Goal: Book appointment/travel/reservation

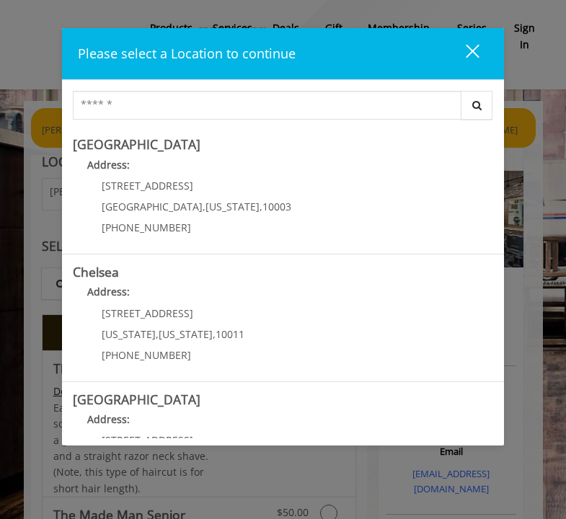
click at [473, 53] on div "close dialog" at bounding box center [473, 51] width 14 height 14
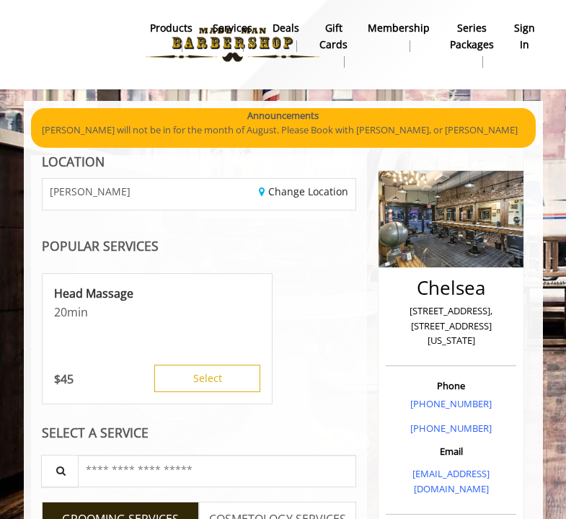
click at [529, 38] on b "sign in" at bounding box center [524, 36] width 21 height 32
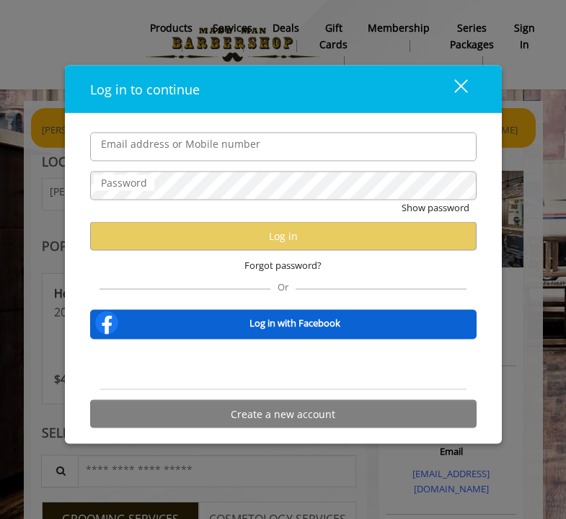
click at [311, 154] on input "Email address or Mobile number" at bounding box center [283, 146] width 387 height 29
type input "*"
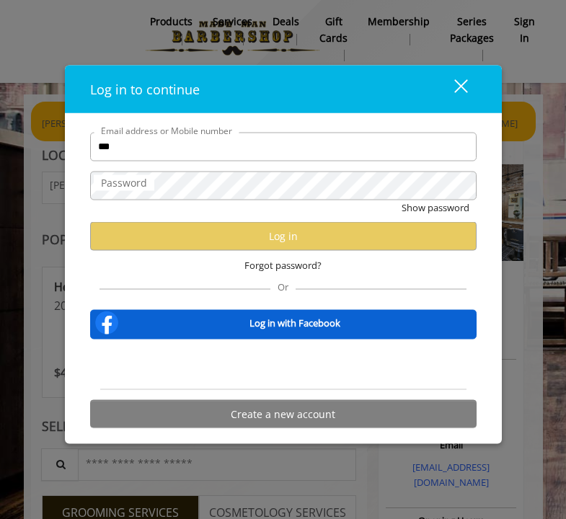
scroll to position [6, 0]
type input "*"
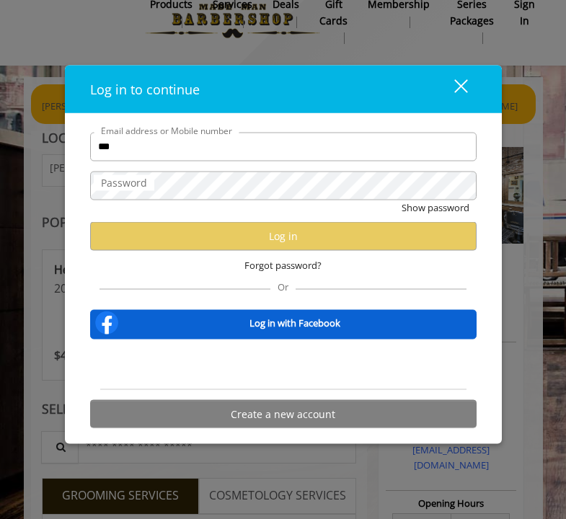
scroll to position [27, 0]
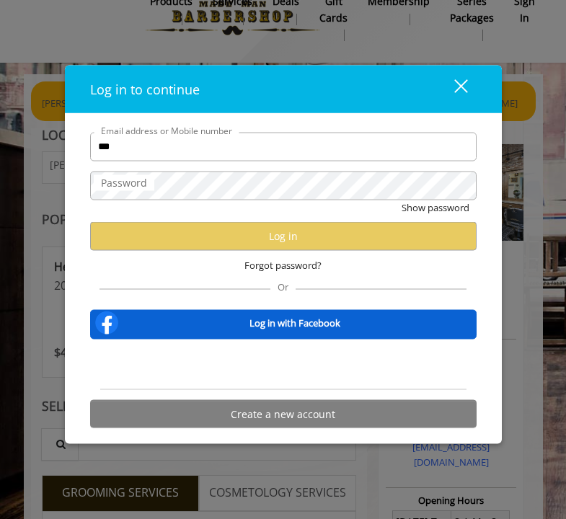
drag, startPoint x: 159, startPoint y: 146, endPoint x: 69, endPoint y: 139, distance: 90.4
click at [69, 139] on div "*** Email address or Mobile number Password Show password Log in Forgot passwor…" at bounding box center [283, 278] width 437 height 331
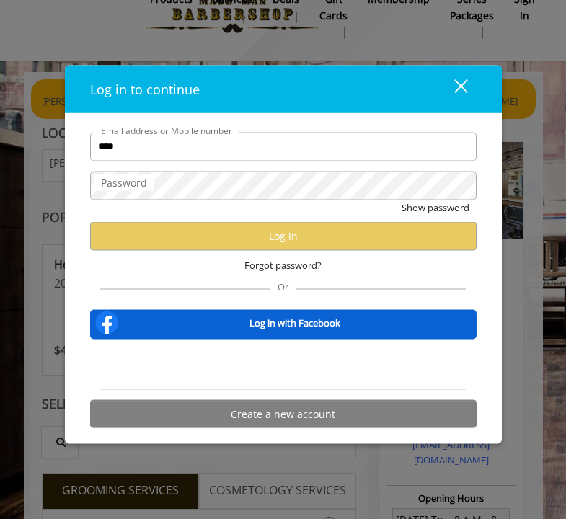
scroll to position [29, 0]
type input "**********"
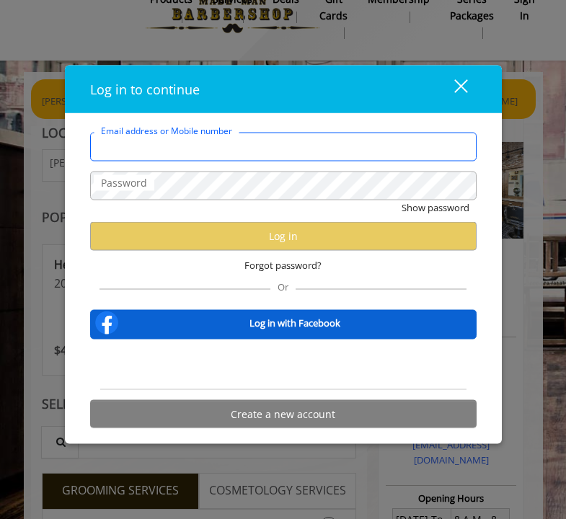
type input "**********"
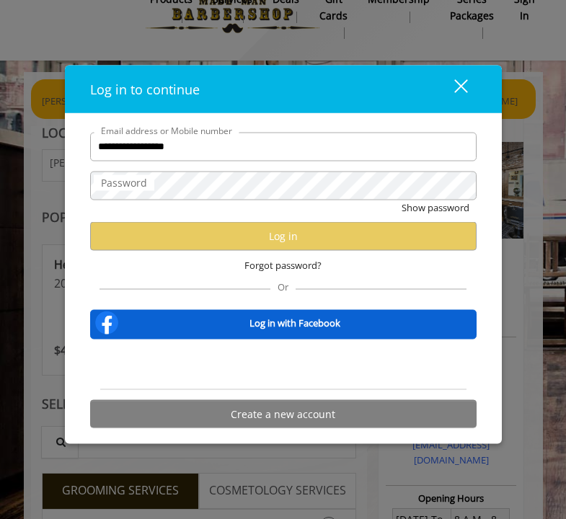
click at [130, 185] on label "Password" at bounding box center [124, 183] width 61 height 16
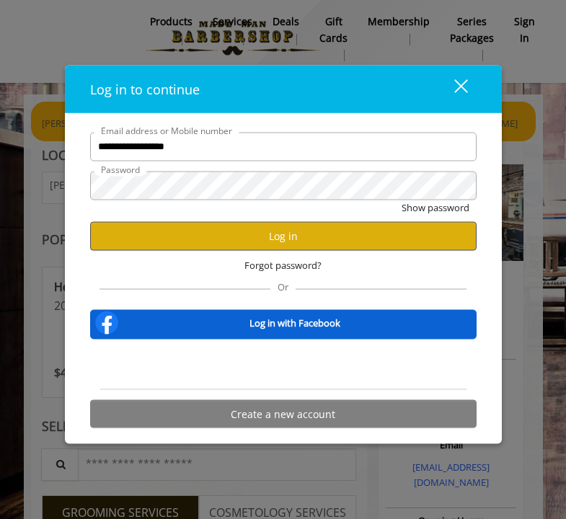
scroll to position [8, 1]
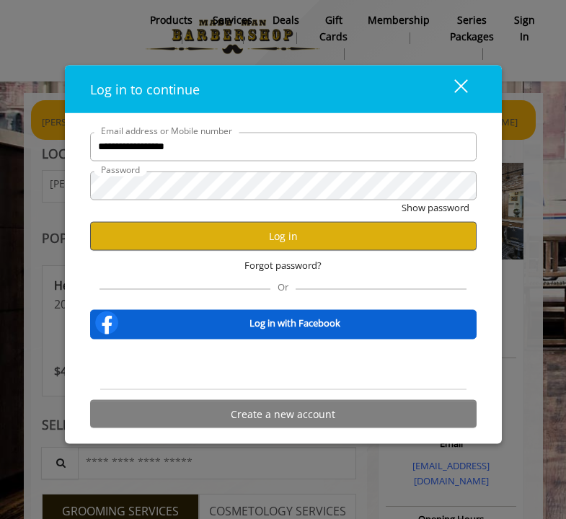
click at [281, 237] on button "Log in" at bounding box center [283, 236] width 387 height 28
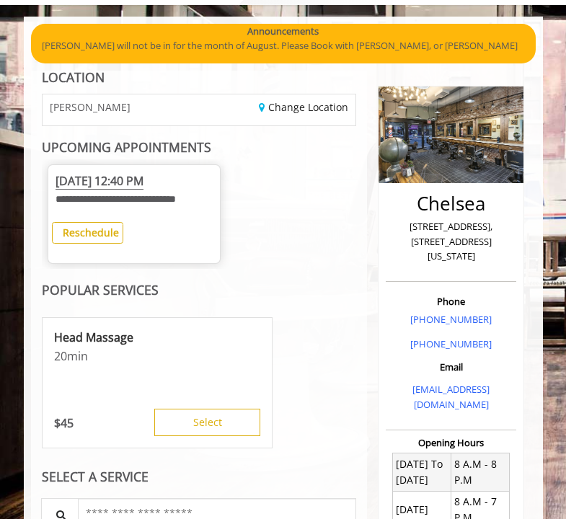
scroll to position [86, 0]
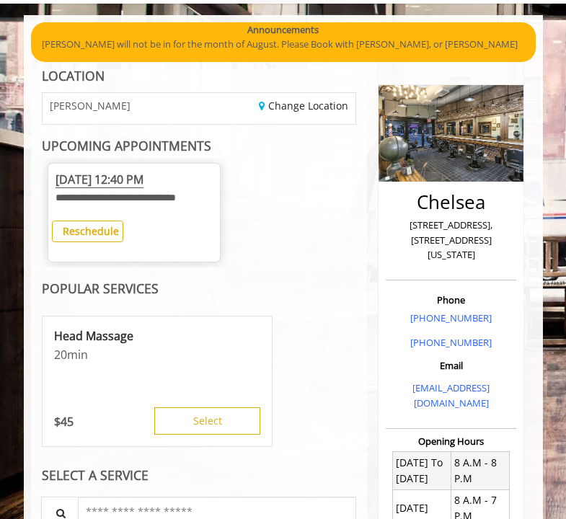
click at [97, 238] on b "Reschedule" at bounding box center [91, 231] width 56 height 14
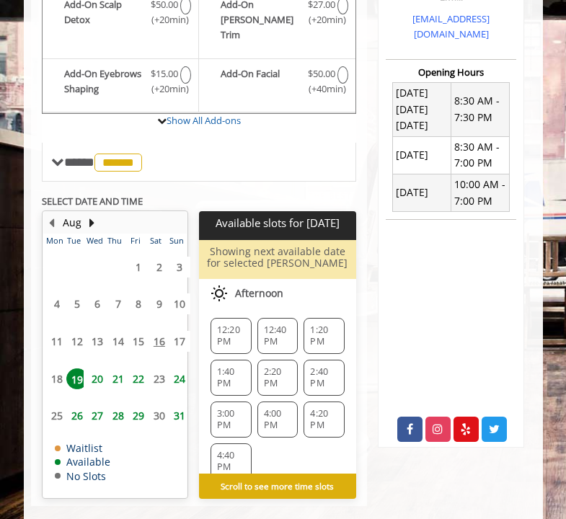
scroll to position [92, 0]
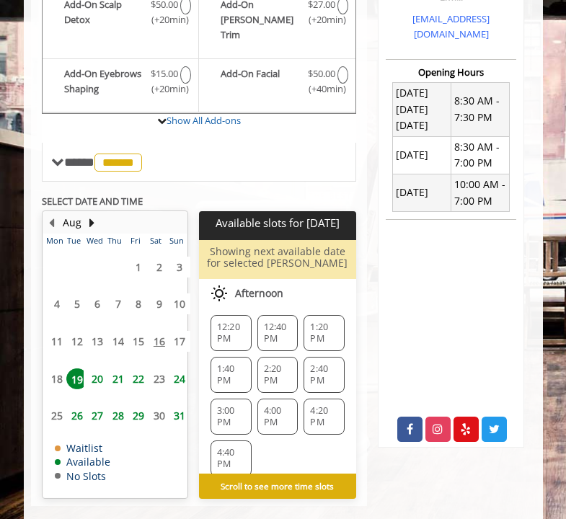
click at [99, 369] on span "20" at bounding box center [98, 379] width 22 height 21
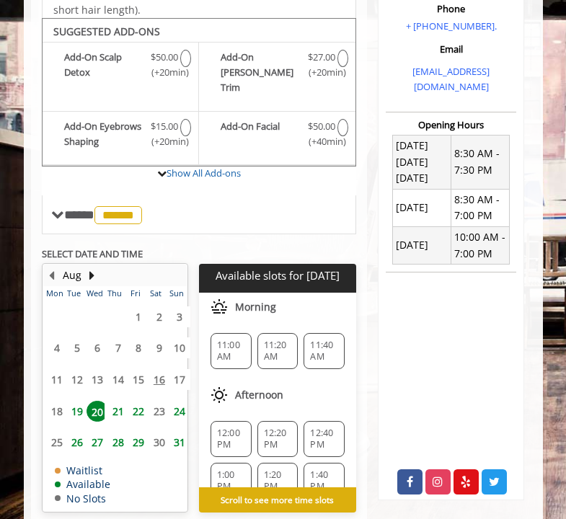
scroll to position [396, 0]
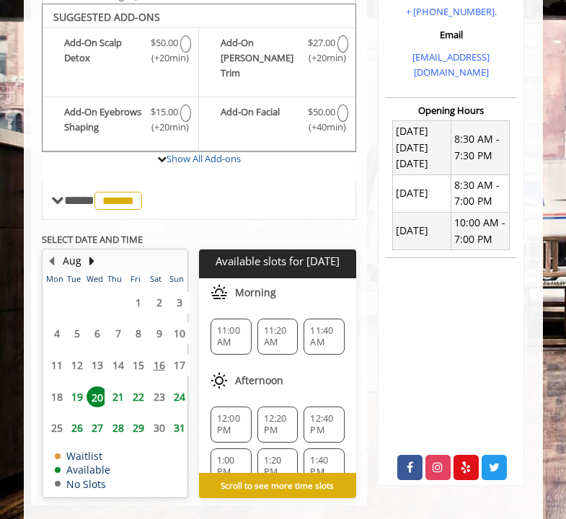
click at [231, 325] on span "11:00 AM" at bounding box center [231, 336] width 28 height 23
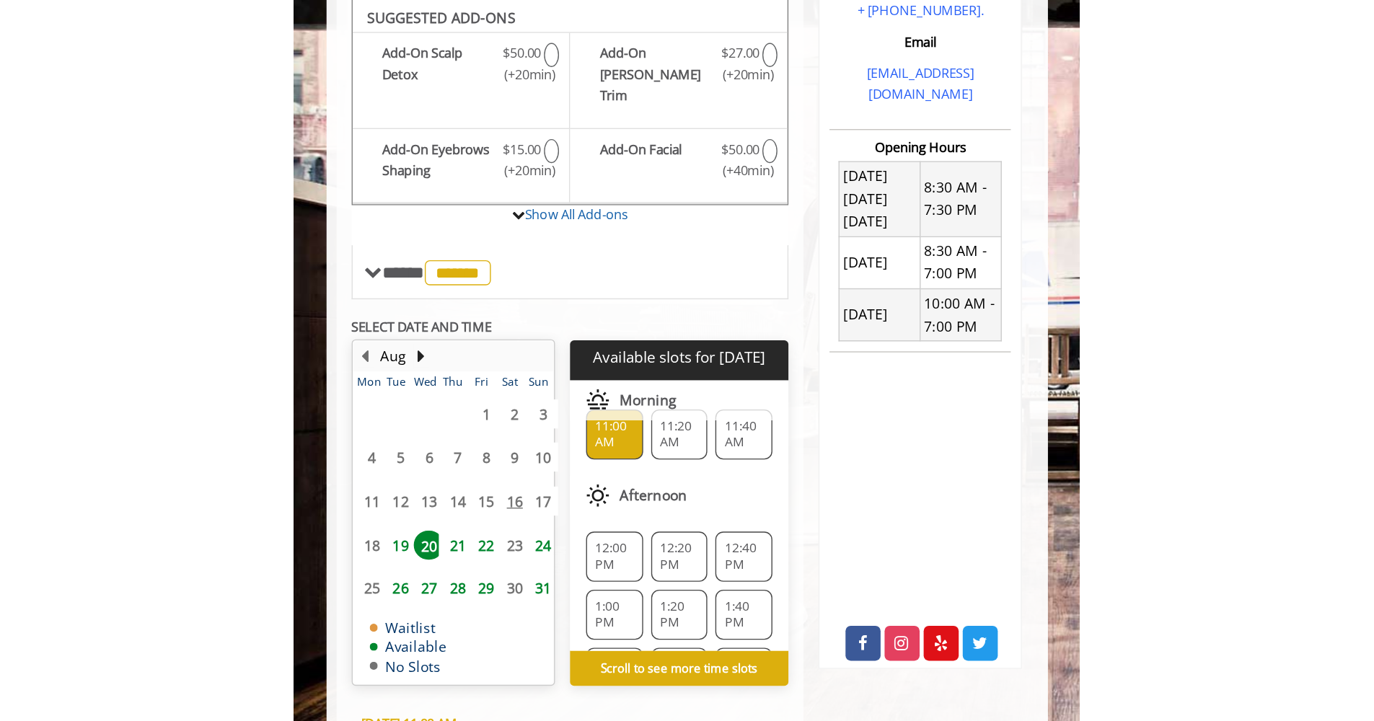
scroll to position [21, 0]
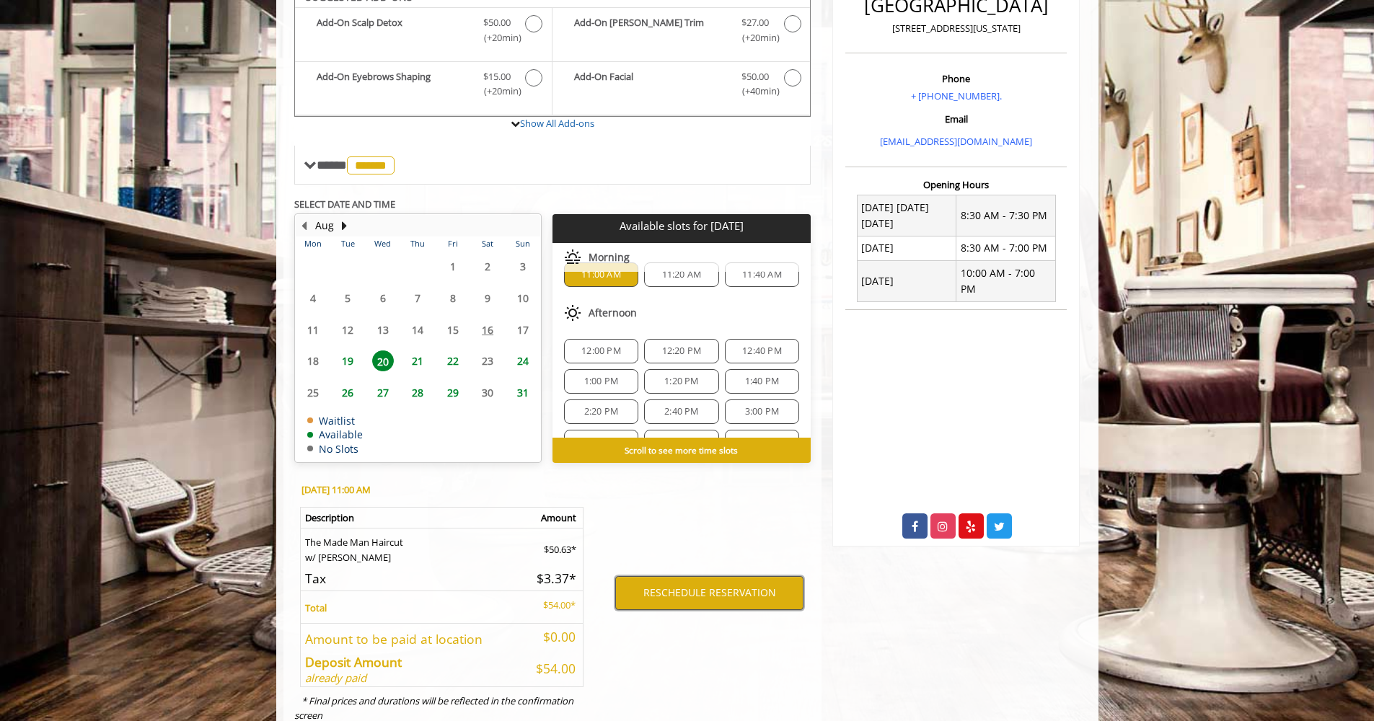
click at [576, 519] on button "RESCHEDULE RESERVATION" at bounding box center [709, 592] width 188 height 33
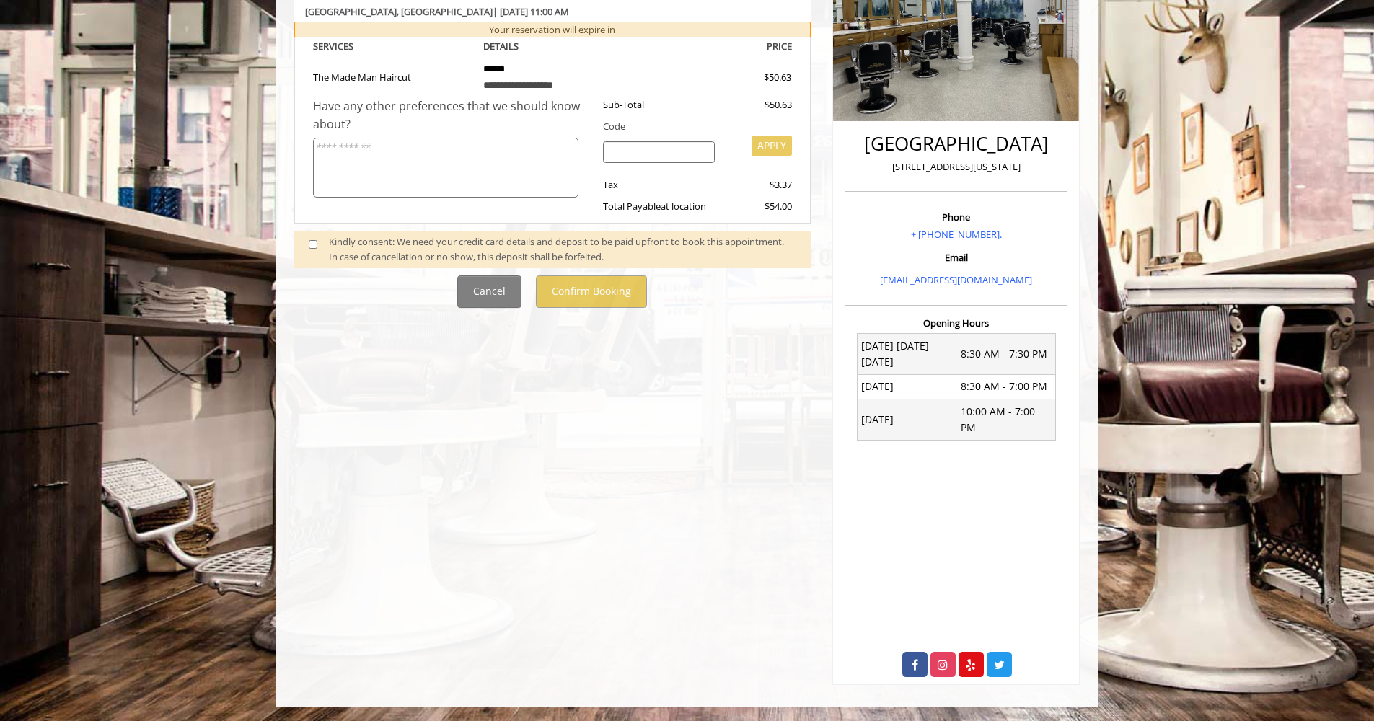
scroll to position [0, 0]
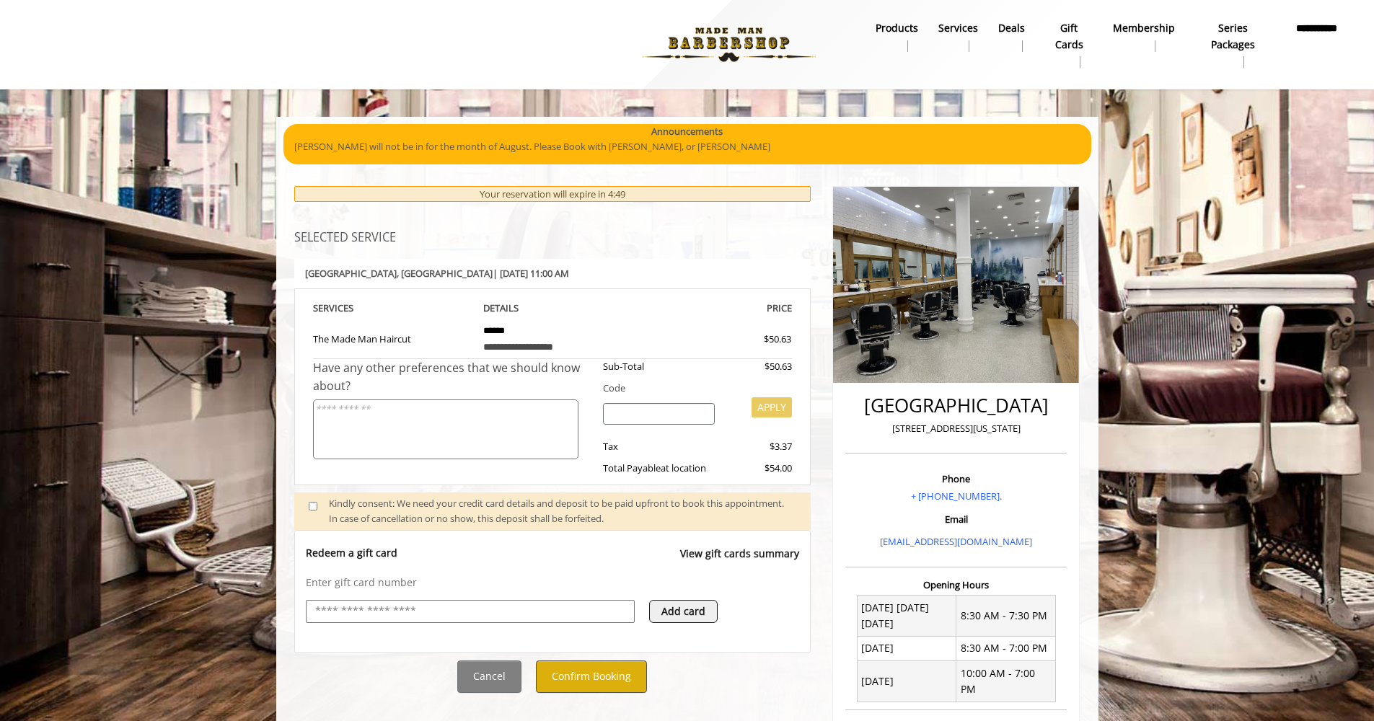
click at [576, 519] on button "Confirm Booking" at bounding box center [591, 677] width 111 height 32
